Goal: Task Accomplishment & Management: Use online tool/utility

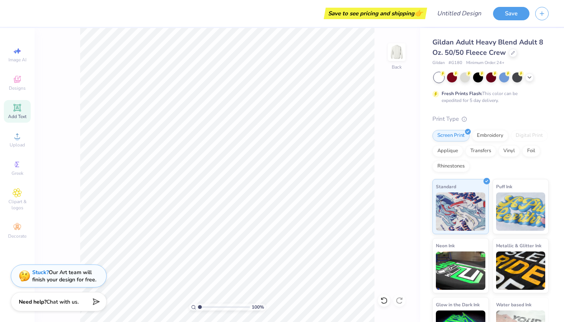
click at [24, 107] on div "Add Text" at bounding box center [17, 111] width 27 height 23
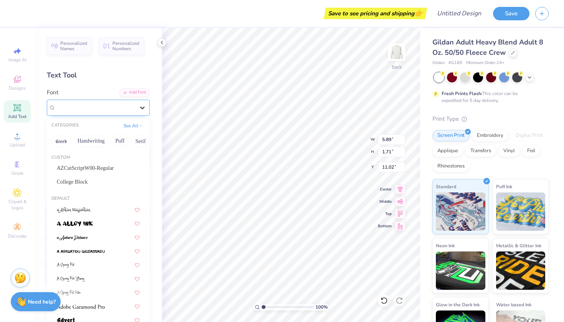
click at [140, 109] on icon at bounding box center [143, 108] width 8 height 8
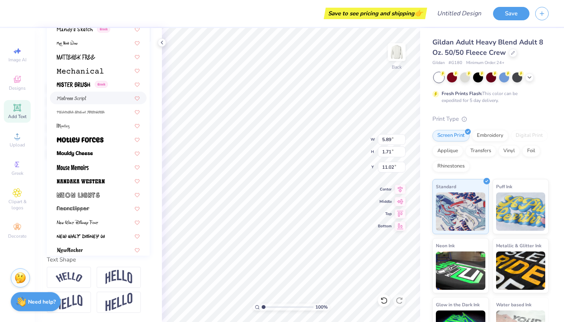
scroll to position [2794, 0]
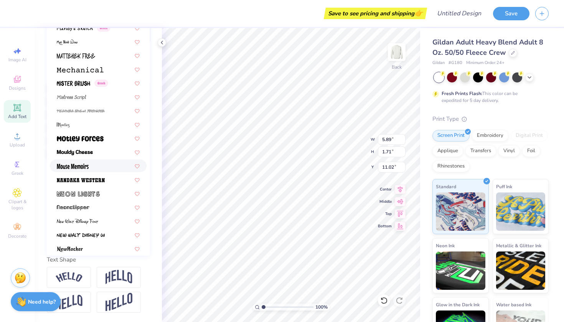
click at [96, 167] on div at bounding box center [98, 166] width 83 height 8
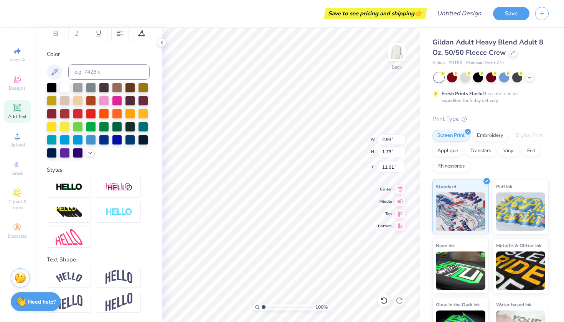
type input "2.93"
type input "1.73"
type input "11.01"
type textarea "m"
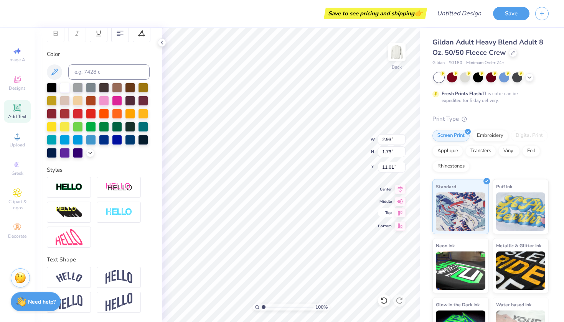
type textarea "MAJOR"
type input "4.53"
type input "1.78"
type input "10.98"
click at [548, 159] on div "Screen Print Embroidery Digital Print Applique Transfers Vinyl Foil Rhinestones" at bounding box center [491, 151] width 116 height 42
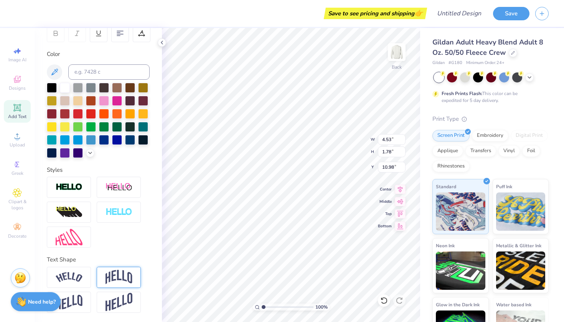
click at [134, 281] on div at bounding box center [119, 277] width 44 height 21
type input "2.66"
type input "10.54"
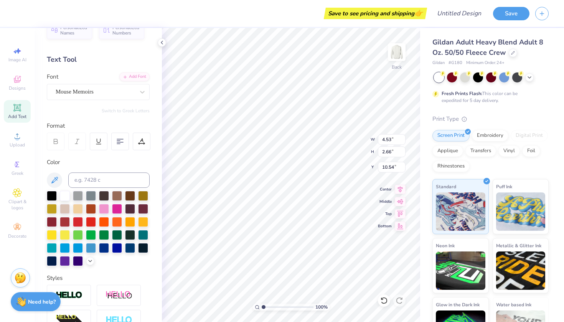
scroll to position [15, 0]
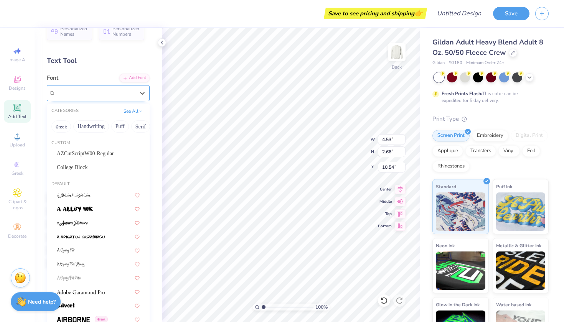
click at [123, 91] on div "Mouse Memoirs" at bounding box center [95, 93] width 81 height 12
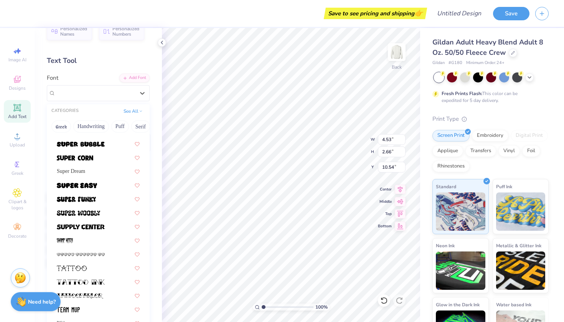
scroll to position [3784, 0]
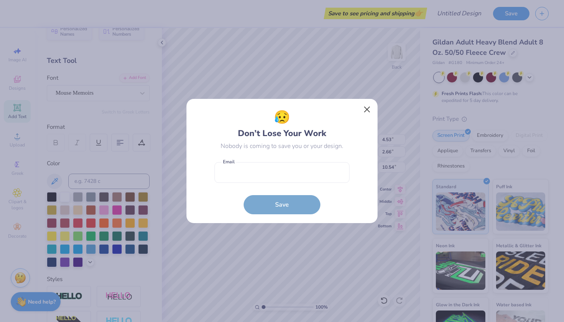
click at [366, 110] on button "Close" at bounding box center [367, 110] width 15 height 15
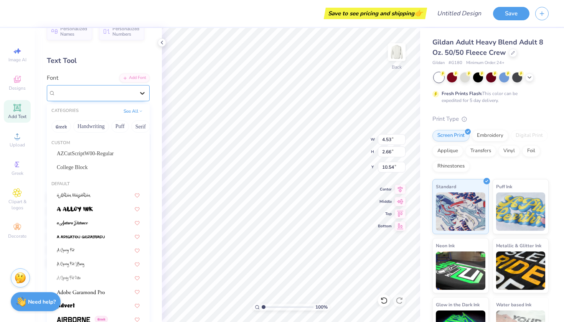
click at [137, 92] on div at bounding box center [143, 93] width 14 height 14
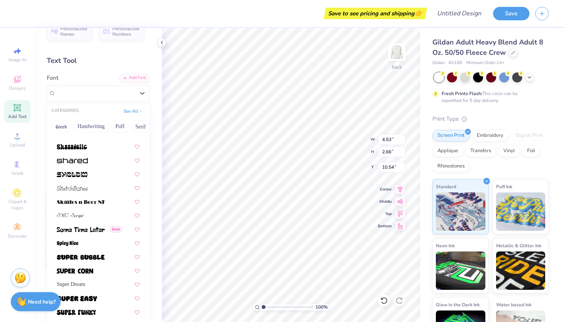
scroll to position [3712, 0]
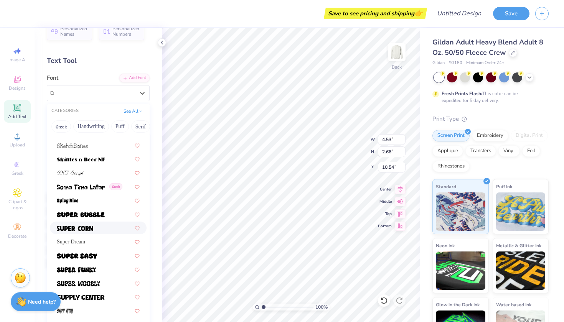
click at [96, 229] on div at bounding box center [98, 228] width 83 height 8
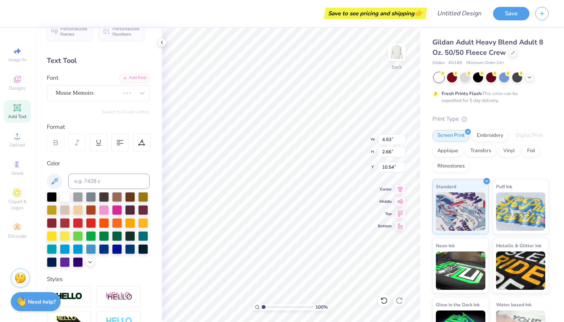
type input "6.48"
type input "2.89"
type input "1.56"
type input "14.04"
type input "6.26"
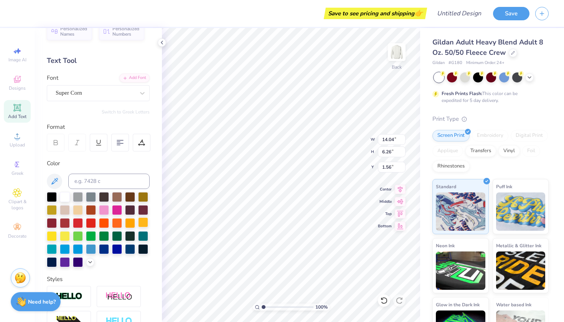
type input "3.00"
type input "13.74"
type input "6.12"
click at [90, 263] on icon at bounding box center [90, 262] width 6 height 6
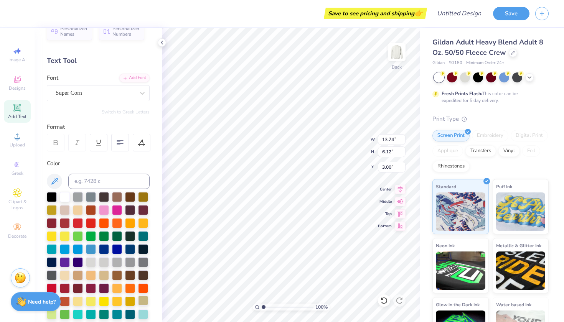
scroll to position [131, 0]
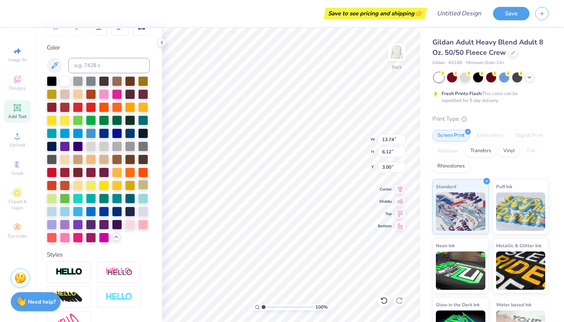
click at [142, 190] on div at bounding box center [143, 185] width 10 height 10
click at [52, 198] on div at bounding box center [52, 198] width 10 height 10
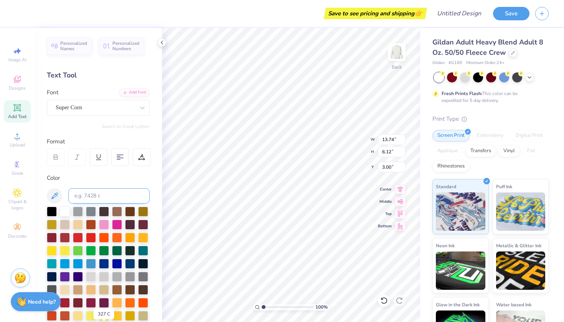
scroll to position [0, 0]
click at [76, 228] on div at bounding box center [78, 224] width 10 height 10
click at [124, 109] on div "Super Corn" at bounding box center [95, 108] width 81 height 12
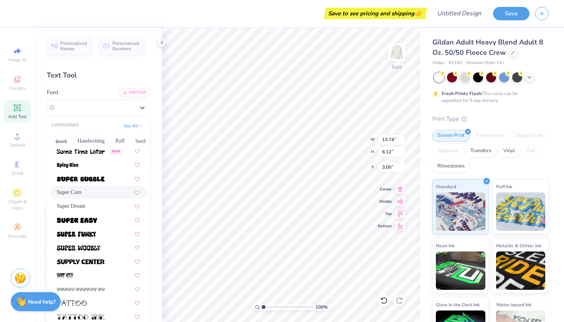
scroll to position [3768, 0]
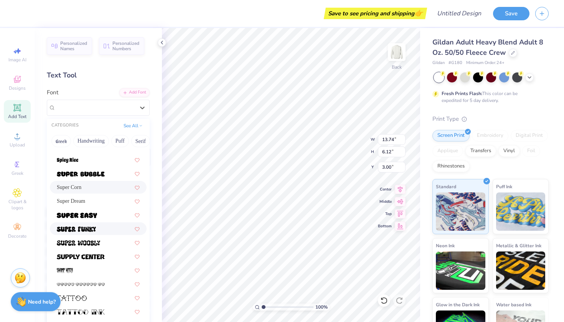
click at [95, 226] on span at bounding box center [76, 229] width 39 height 8
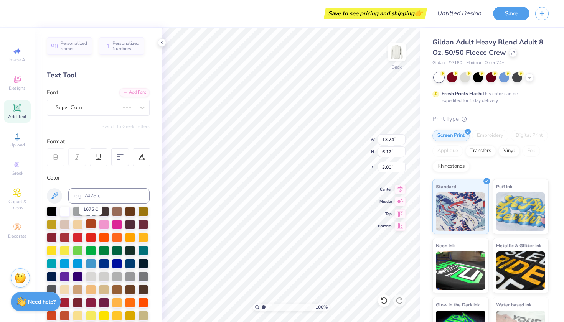
type input "15.16"
type input "6.24"
type input "2.94"
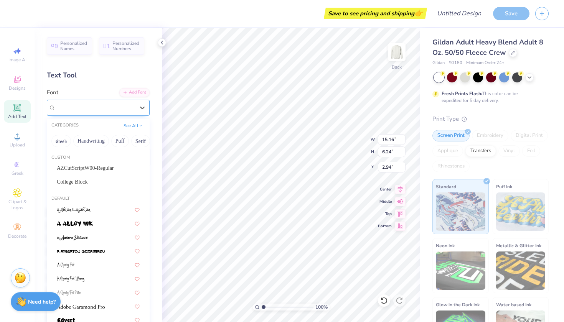
click at [135, 114] on div "Super Funky" at bounding box center [98, 108] width 103 height 16
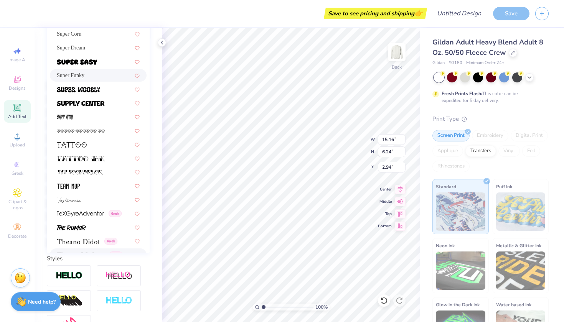
scroll to position [3787, 0]
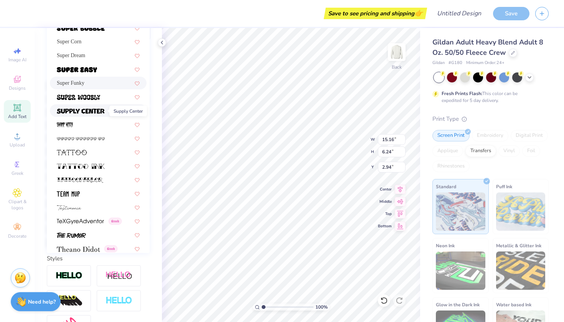
click at [92, 111] on img at bounding box center [81, 111] width 48 height 5
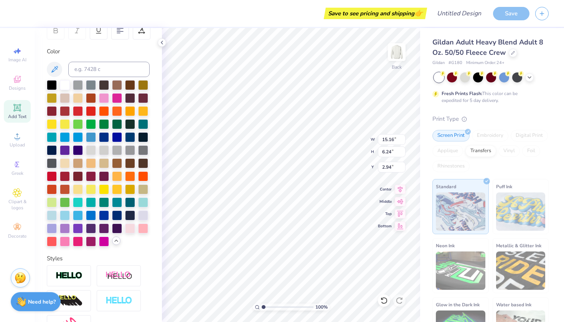
type input "15.15"
type input "6.00"
type input "3.06"
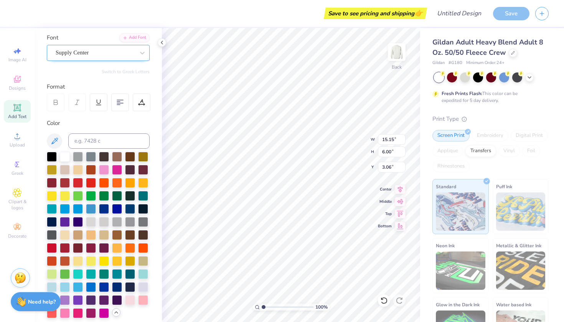
scroll to position [53, 0]
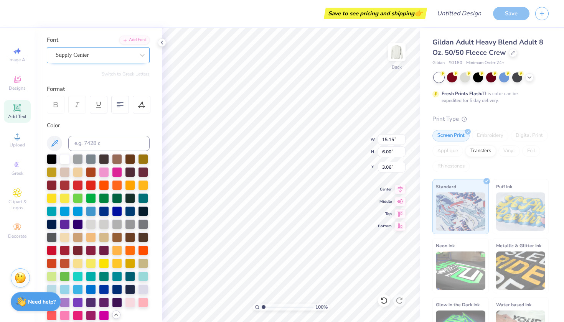
click at [131, 58] on div "Supply Center" at bounding box center [95, 55] width 81 height 12
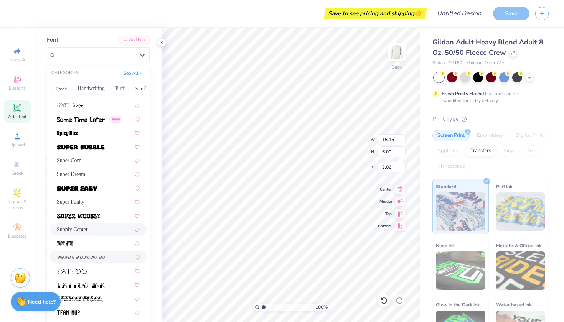
scroll to position [3743, 0]
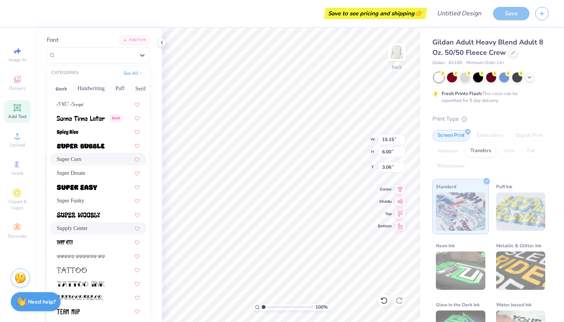
click at [90, 161] on div "Super Corn" at bounding box center [98, 159] width 83 height 8
type input "7.72"
type input "3.44"
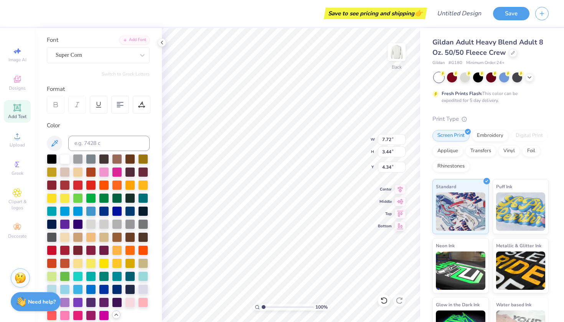
type input "3.00"
type input "12.78"
type input "5.70"
type input "2.75"
type input "14.19"
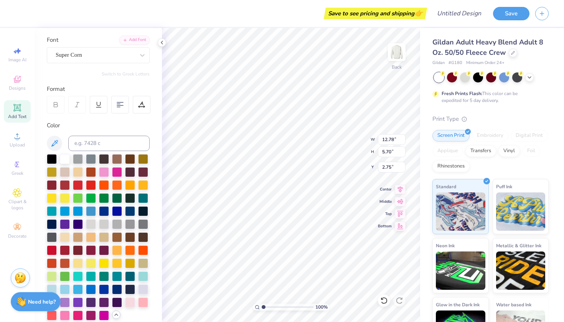
type input "6.32"
type input "3.00"
click at [132, 303] on div at bounding box center [130, 302] width 10 height 10
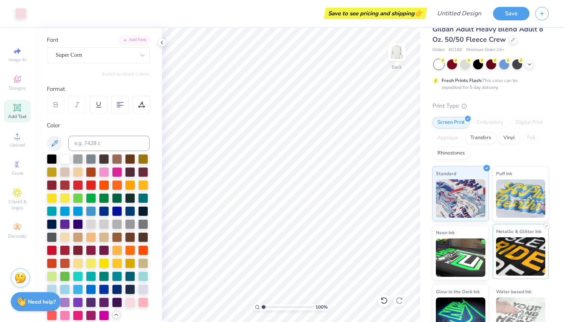
scroll to position [14, 0]
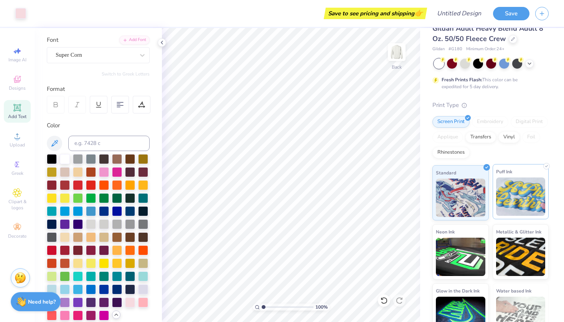
click at [538, 189] on img at bounding box center [521, 197] width 50 height 38
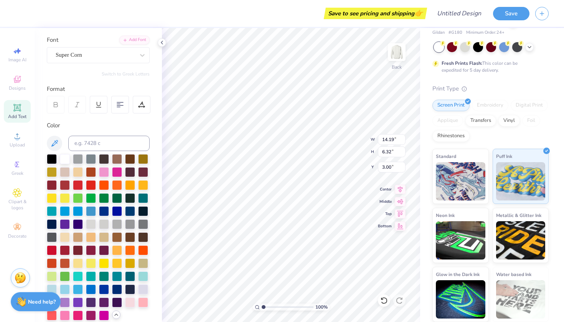
scroll to position [30, 0]
click at [105, 146] on input at bounding box center [108, 143] width 81 height 15
paste input "eae9dd"
type input "eae9dd"
